Goal: Task Accomplishment & Management: Use online tool/utility

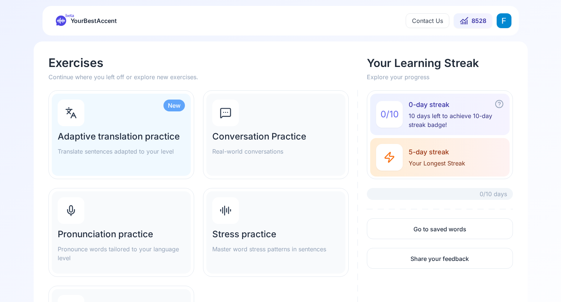
click at [119, 234] on h2 "Pronunciation practice" at bounding box center [121, 234] width 127 height 12
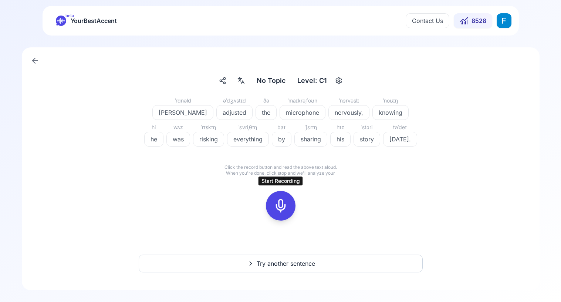
click at [286, 191] on div "Start Recording Start Recording" at bounding box center [280, 205] width 59 height 47
click at [283, 206] on icon at bounding box center [280, 205] width 15 height 15
click at [284, 202] on icon at bounding box center [280, 205] width 15 height 15
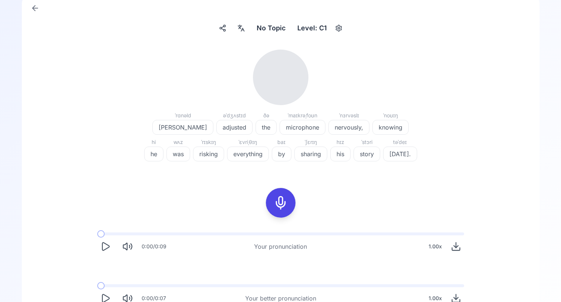
scroll to position [60, 0]
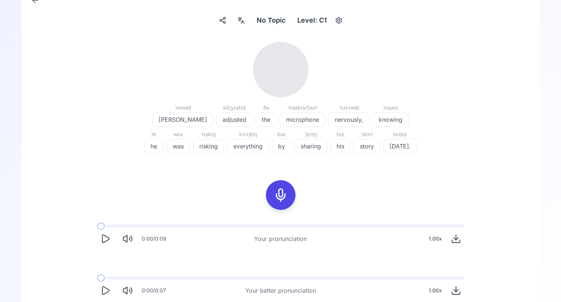
click at [110, 239] on icon "Play" at bounding box center [105, 238] width 10 height 10
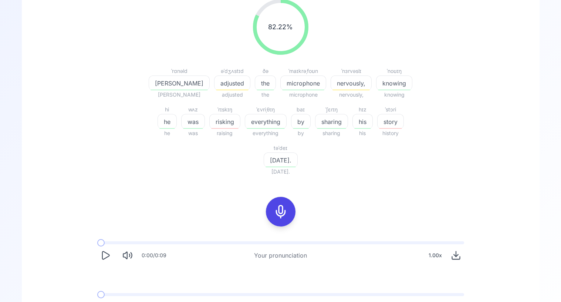
scroll to position [112, 0]
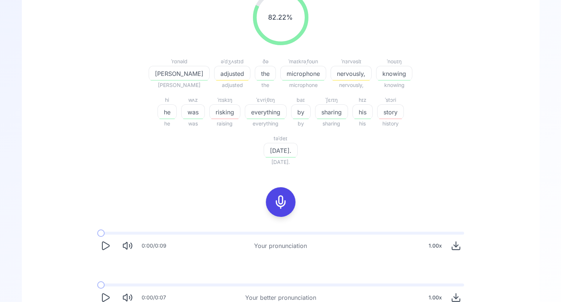
click at [102, 240] on icon "Play" at bounding box center [105, 245] width 10 height 10
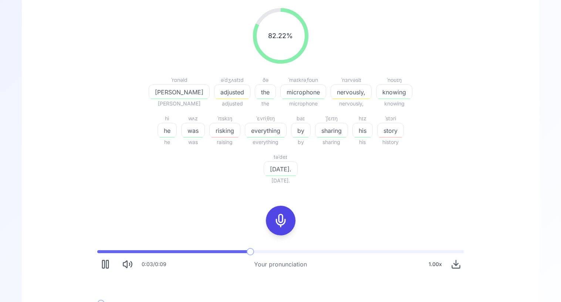
scroll to position [90, 0]
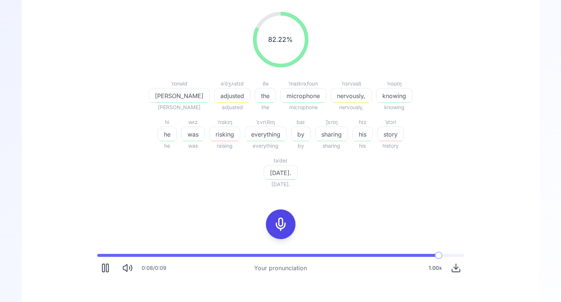
click at [102, 264] on icon "Play" at bounding box center [105, 268] width 7 height 8
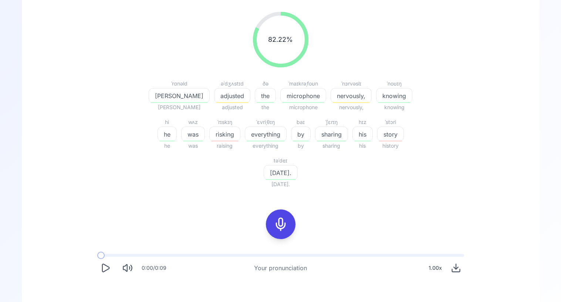
click at [102, 264] on icon "Play" at bounding box center [105, 268] width 7 height 8
click at [108, 263] on icon "Play" at bounding box center [105, 268] width 10 height 10
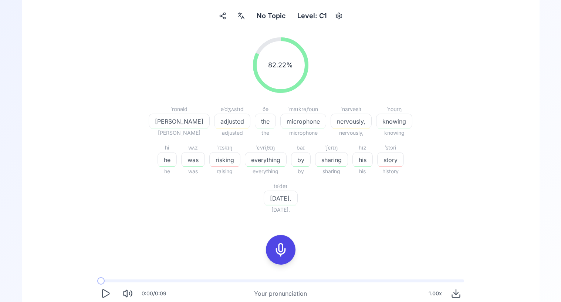
scroll to position [0, 0]
